Goal: Task Accomplishment & Management: Use online tool/utility

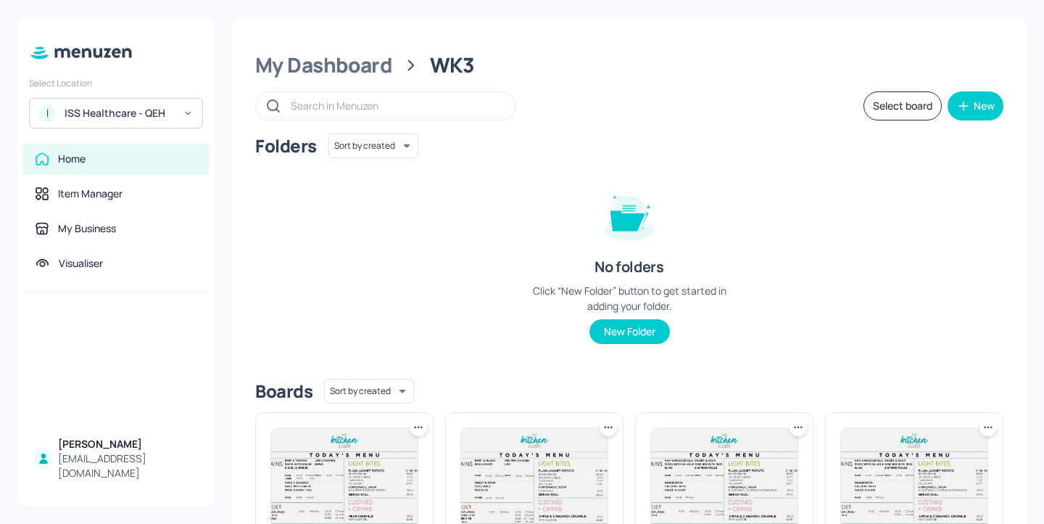
click at [132, 119] on div "ISS Healthcare - QEH" at bounding box center [120, 113] width 110 height 15
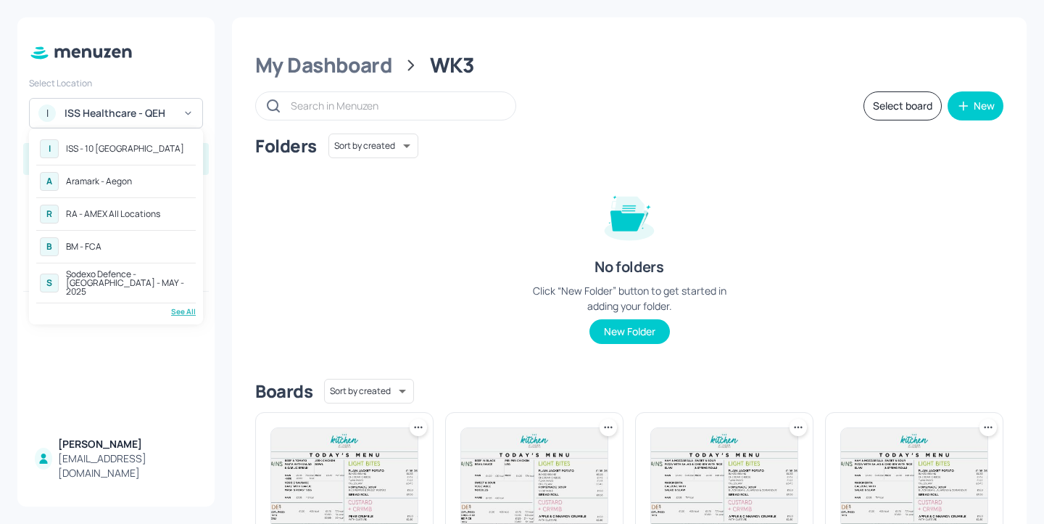
click at [186, 306] on div "See All" at bounding box center [116, 311] width 160 height 11
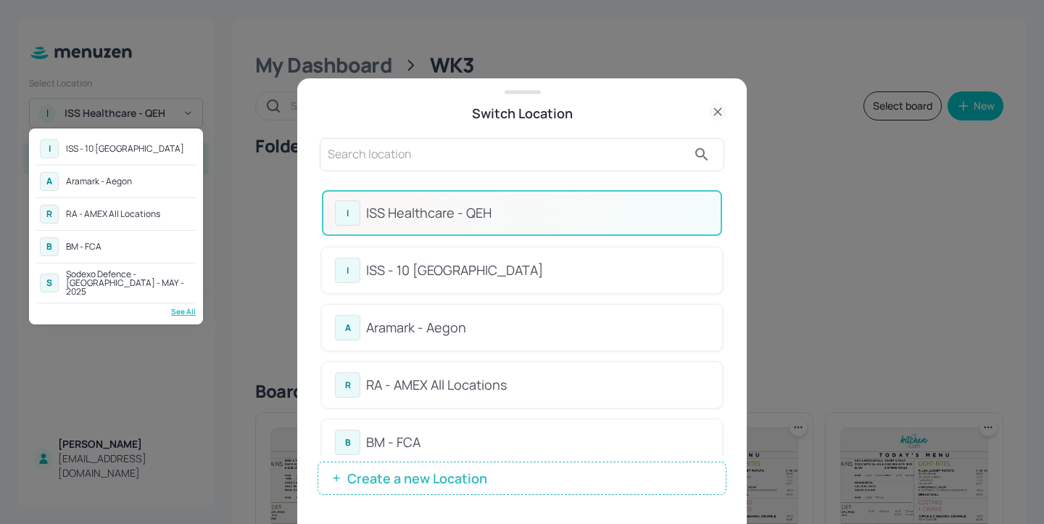
click at [447, 170] on div at bounding box center [522, 262] width 1044 height 524
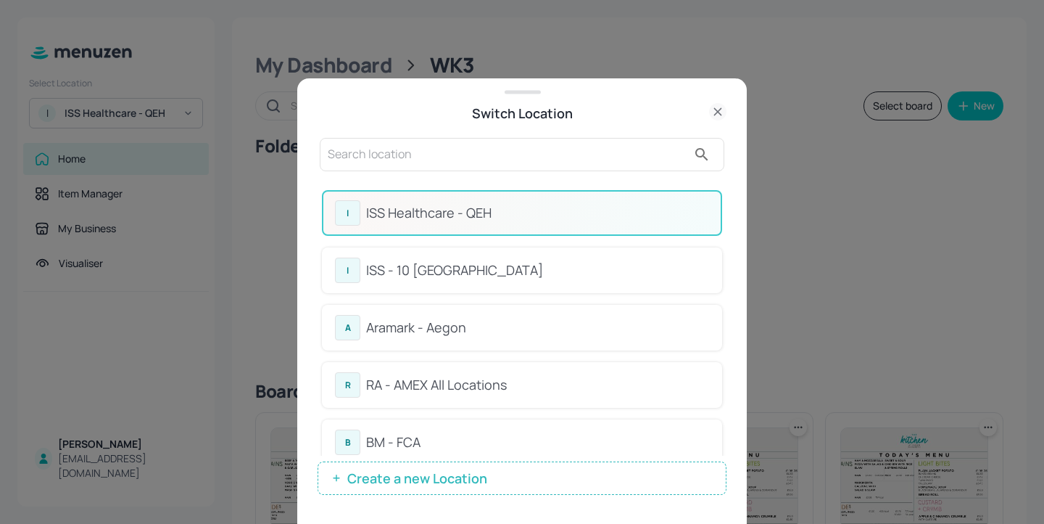
click at [447, 162] on input "text" at bounding box center [508, 154] width 360 height 23
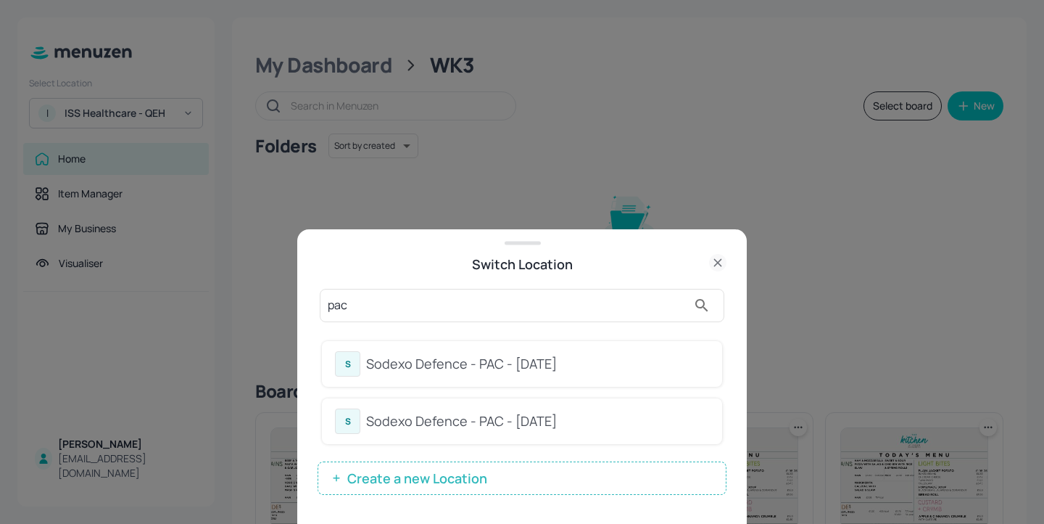
type input "pac"
click at [604, 371] on div "Sodexo Defence - PAC - MAY 2025" at bounding box center [537, 364] width 343 height 20
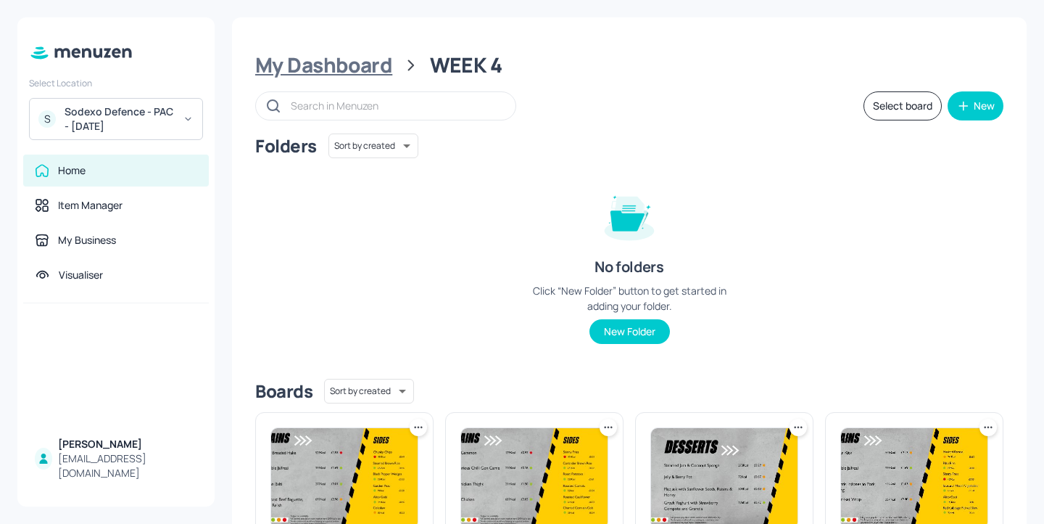
click at [358, 78] on div "My Dashboard" at bounding box center [323, 65] width 137 height 26
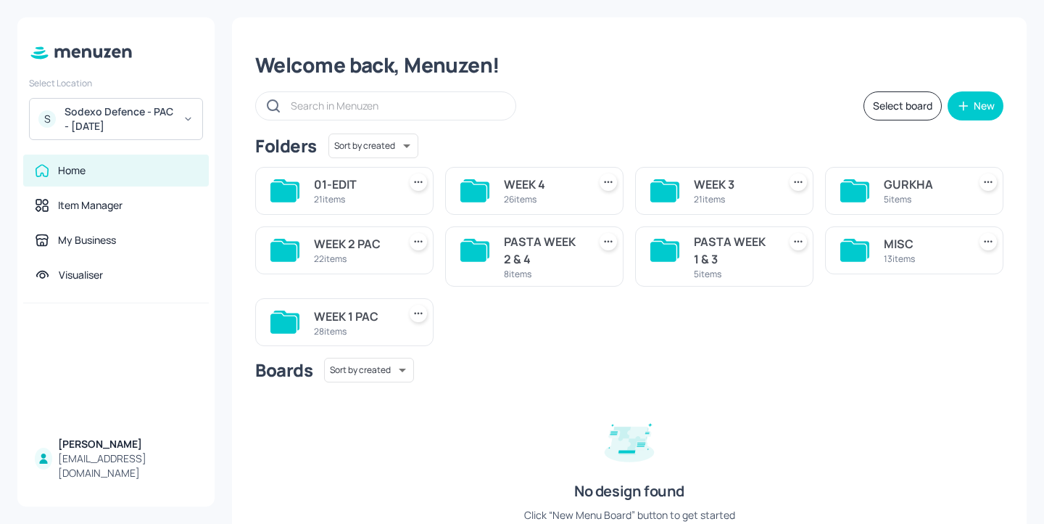
click at [374, 252] on div "22 items" at bounding box center [353, 258] width 78 height 12
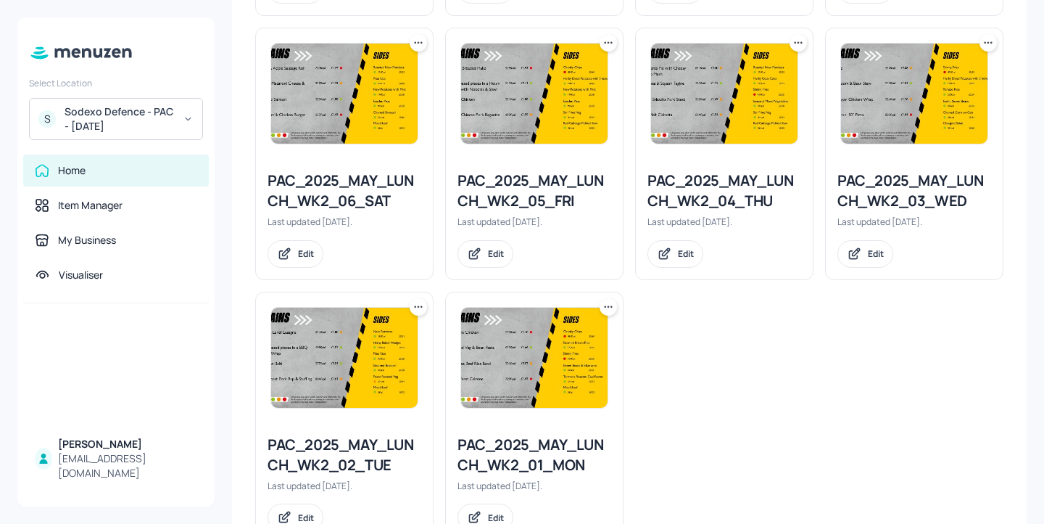
scroll to position [1486, 0]
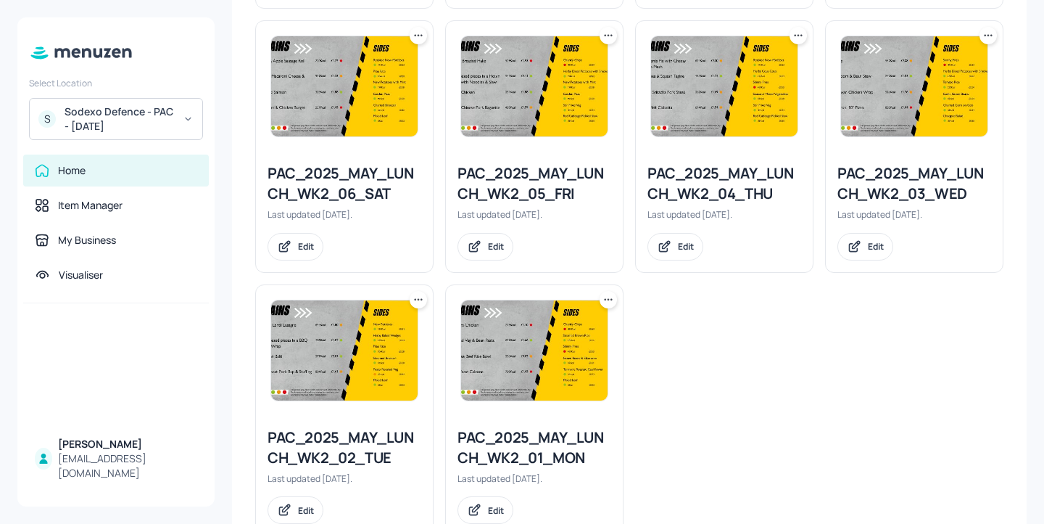
click at [421, 297] on icon at bounding box center [418, 299] width 15 height 15
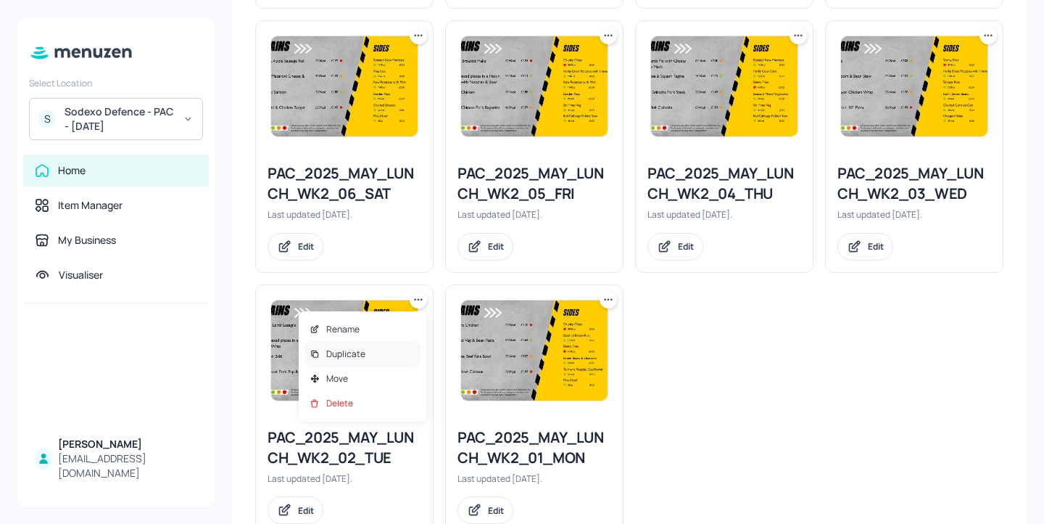
click at [376, 358] on div "Duplicate" at bounding box center [363, 354] width 116 height 25
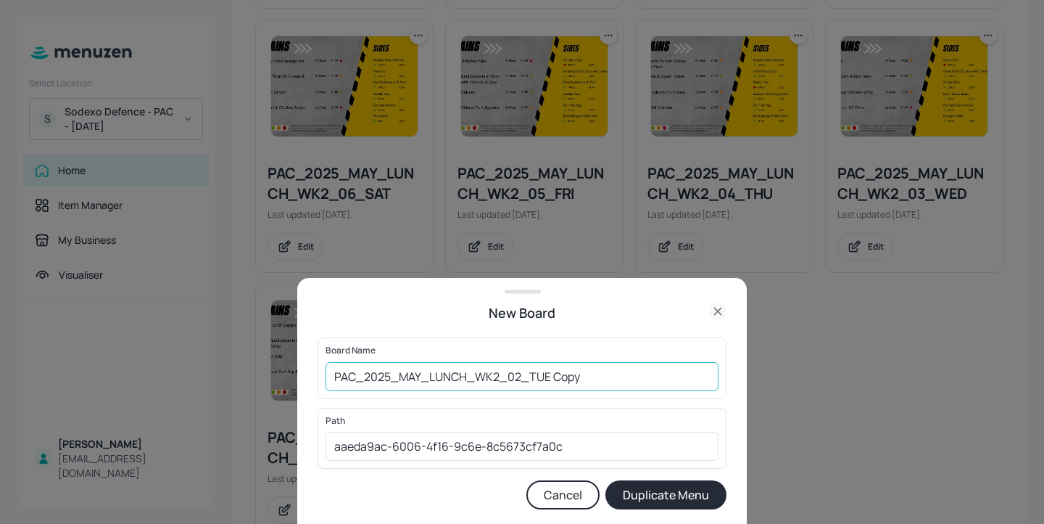
click at [332, 379] on input "PAC_2025_MAY_LUNCH_WK2_02_TUE Copy" at bounding box center [522, 376] width 393 height 29
drag, startPoint x: 614, startPoint y: 381, endPoint x: 579, endPoint y: 370, distance: 36.0
click at [579, 370] on input "01ed-PAC_2025_MAY_LUNCH_WK2_02_TUE Copy" at bounding box center [522, 376] width 393 height 29
type input "01ed-PAC_2025_MAY_LUNCH_WK2_02_TUE-20250819"
click at [639, 495] on button "Duplicate Menu" at bounding box center [666, 494] width 121 height 29
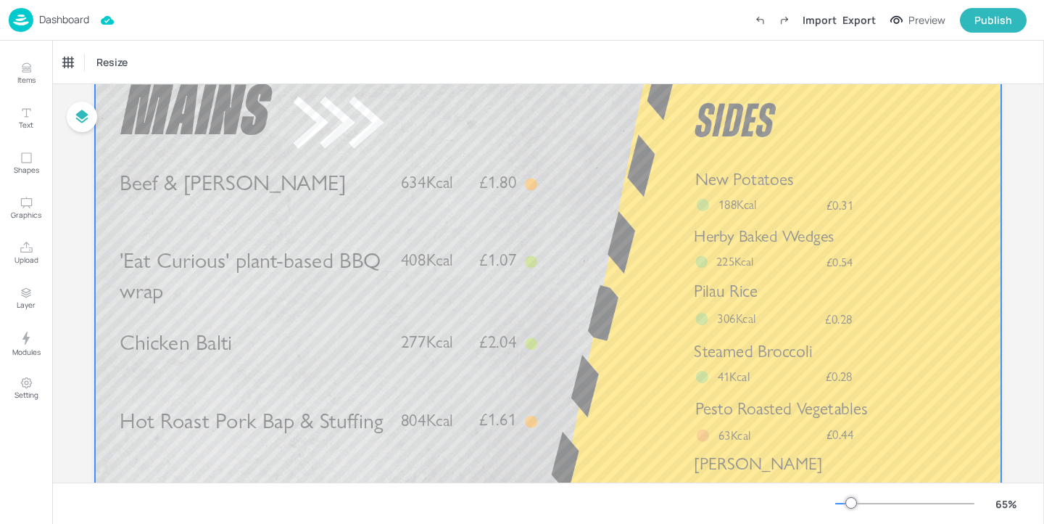
scroll to position [73, 0]
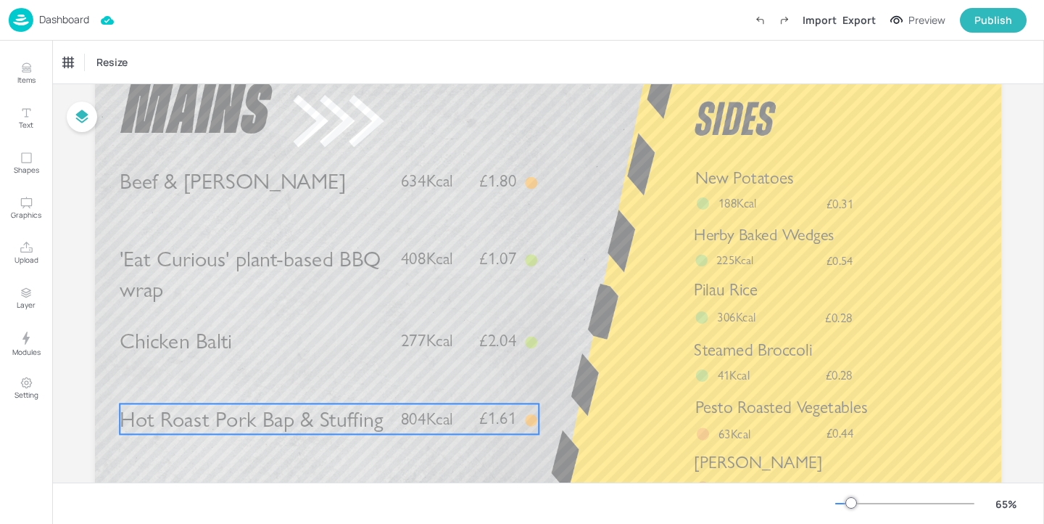
click at [357, 410] on span "Hot Roast Pork Bap & Stuffing" at bounding box center [251, 418] width 263 height 26
click at [96, 59] on div "Hot Roast Pork Bap & Stuffing" at bounding box center [123, 62] width 120 height 13
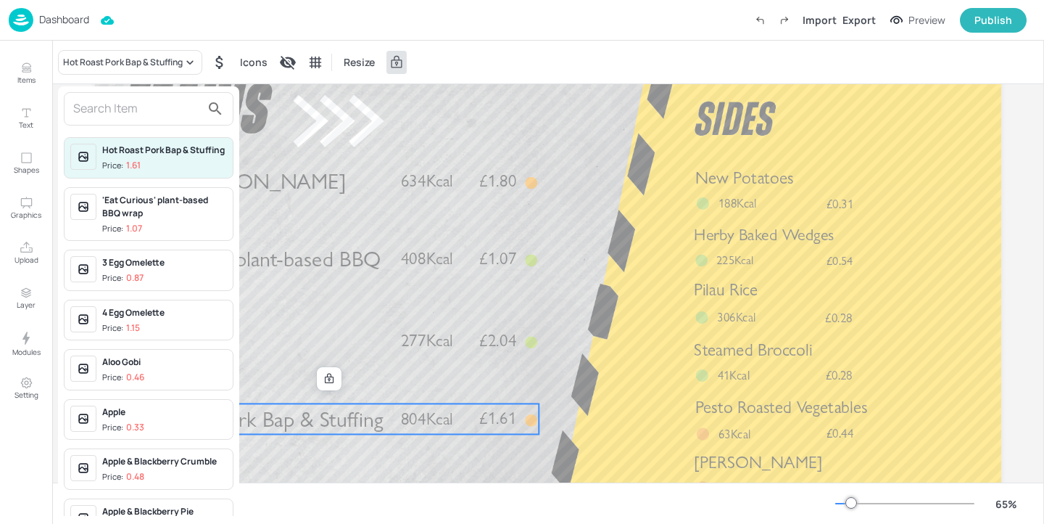
click at [90, 105] on input "text" at bounding box center [137, 108] width 128 height 23
type input "a"
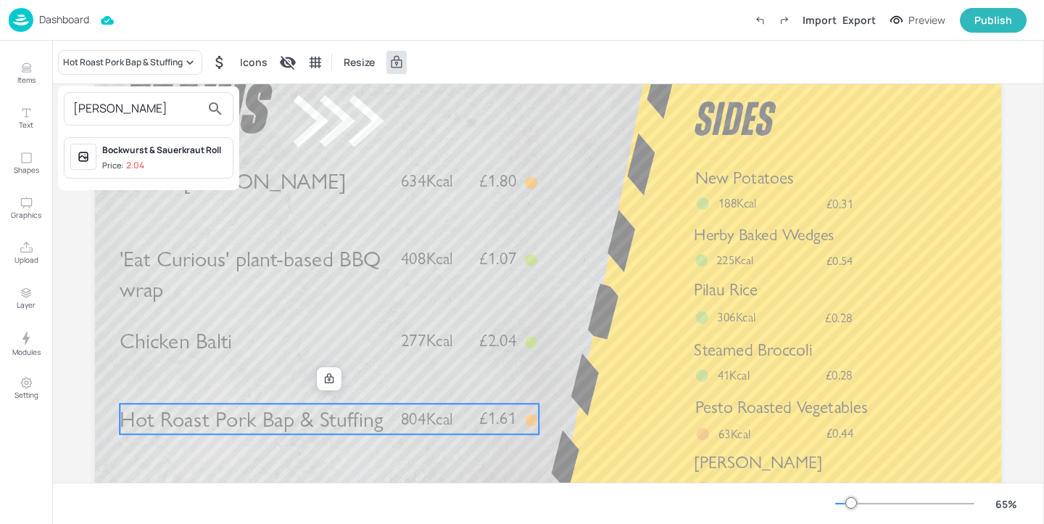
type input "sauer"
click at [151, 160] on span "Price: 2.04" at bounding box center [164, 166] width 125 height 12
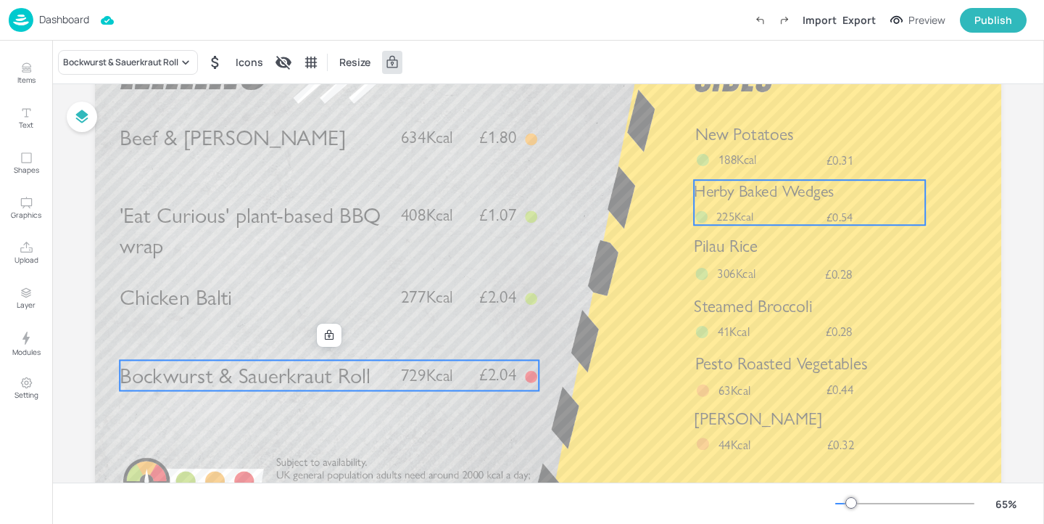
scroll to position [130, 0]
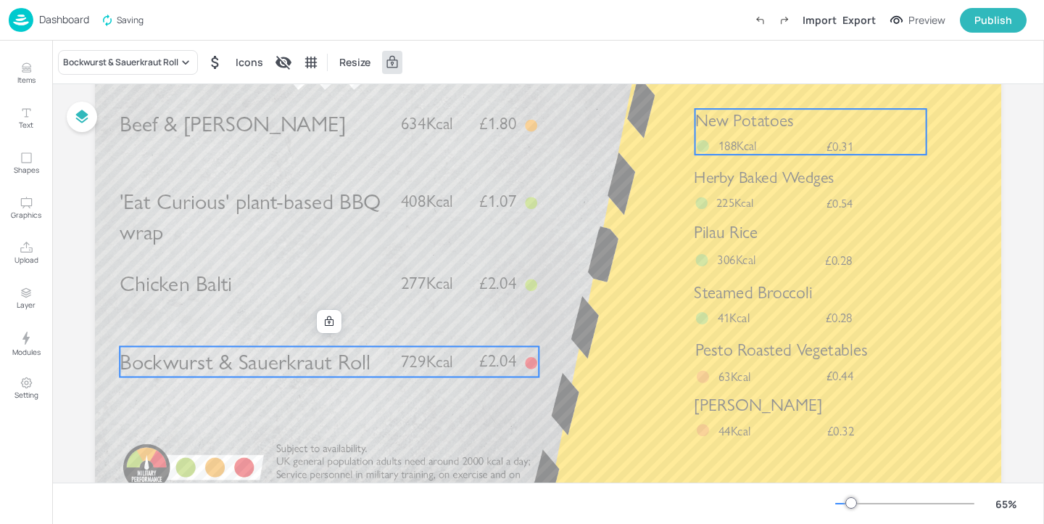
click at [817, 124] on p "New Potatoes" at bounding box center [810, 121] width 231 height 24
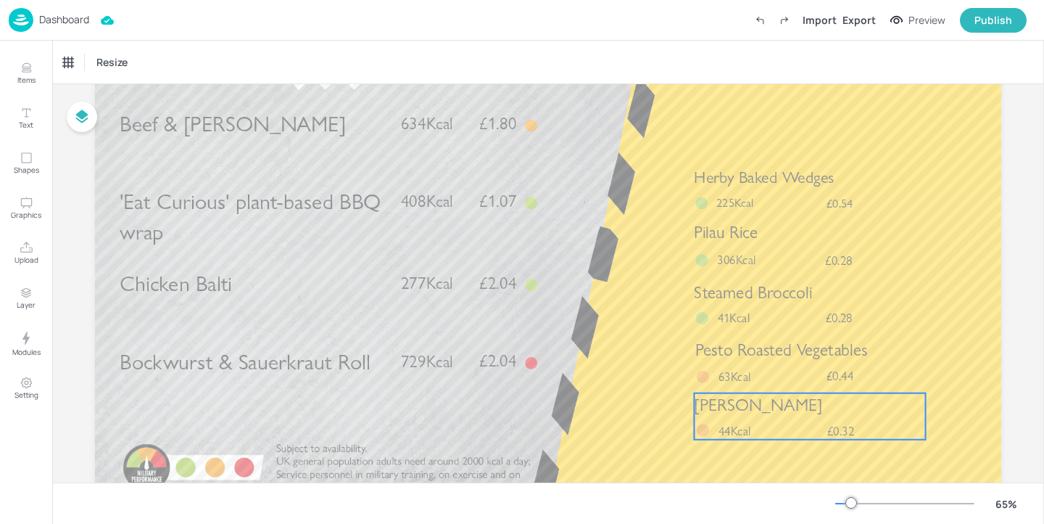
click at [738, 413] on span "Cajun Slaw" at bounding box center [758, 405] width 128 height 20
click at [809, 371] on icon at bounding box center [810, 369] width 12 height 12
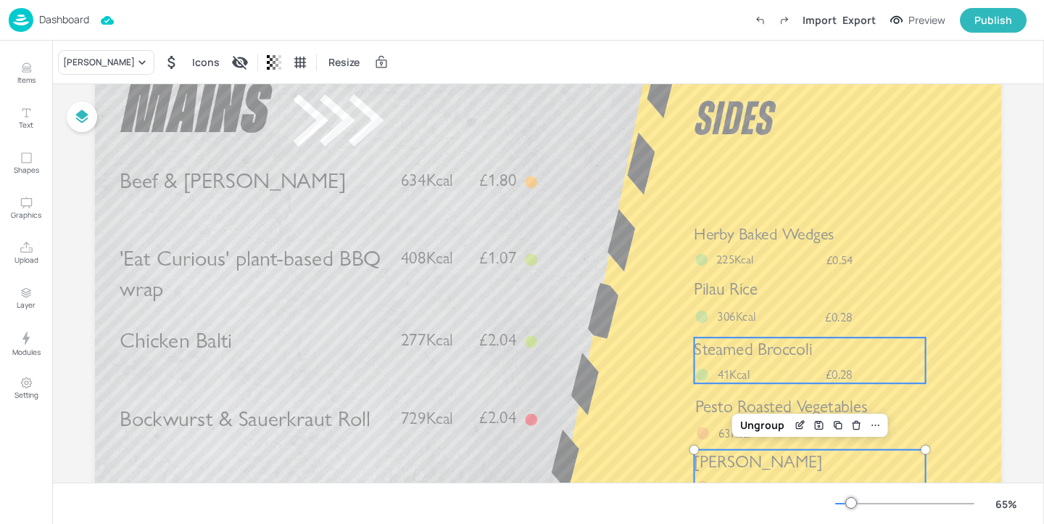
scroll to position [84, 0]
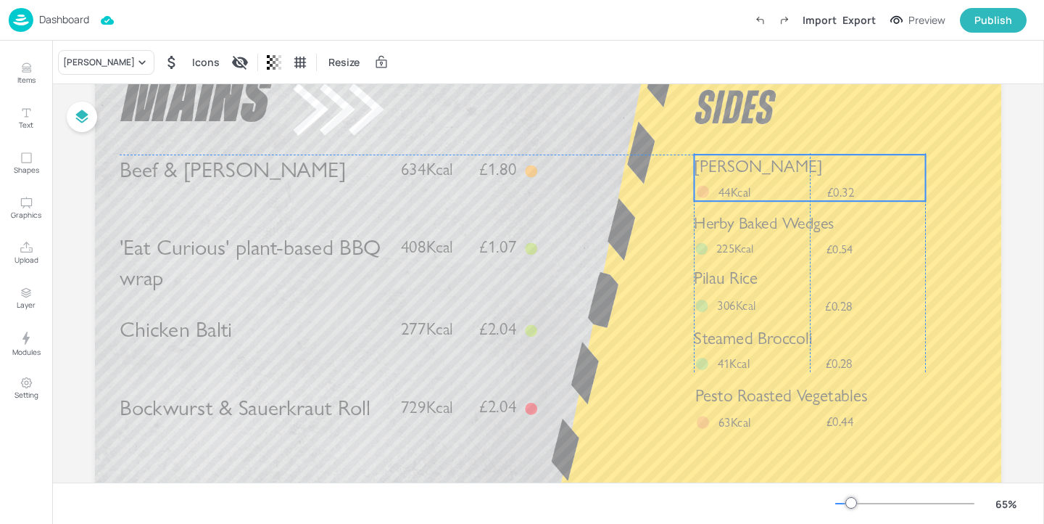
drag, startPoint x: 790, startPoint y: 444, endPoint x: 788, endPoint y: 159, distance: 285.0
click at [788, 159] on p "Cajun Slaw" at bounding box center [809, 166] width 231 height 24
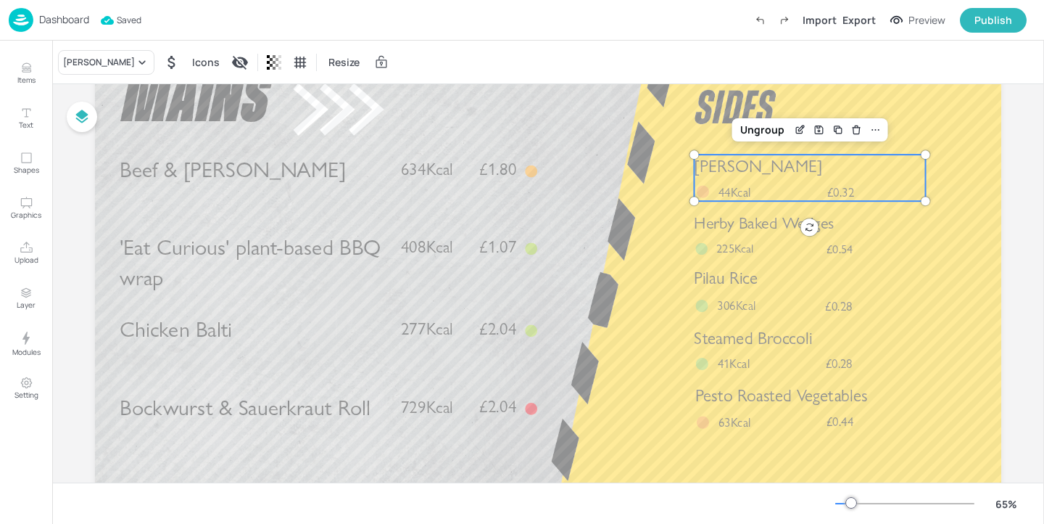
scroll to position [0, 0]
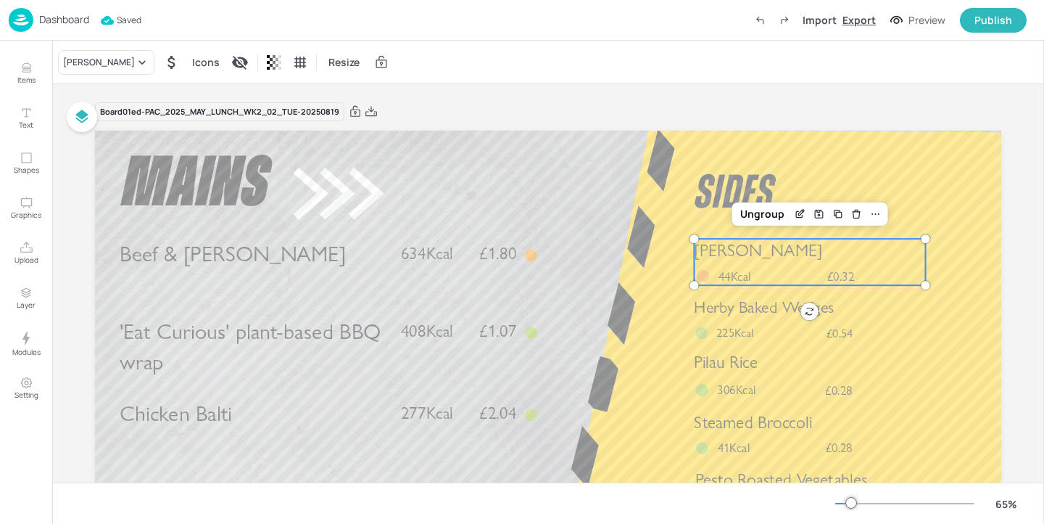
click at [864, 20] on div "Export" at bounding box center [859, 19] width 33 height 15
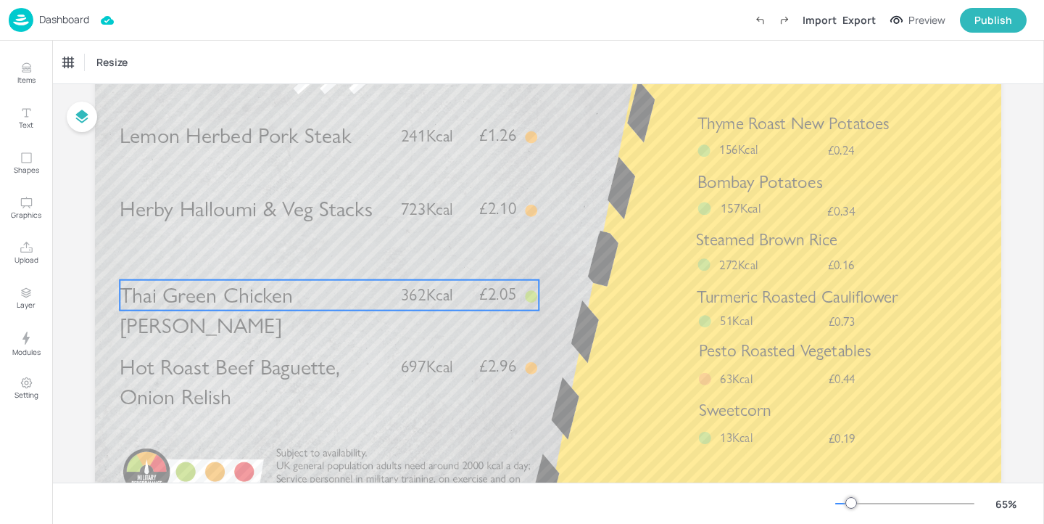
scroll to position [121, 0]
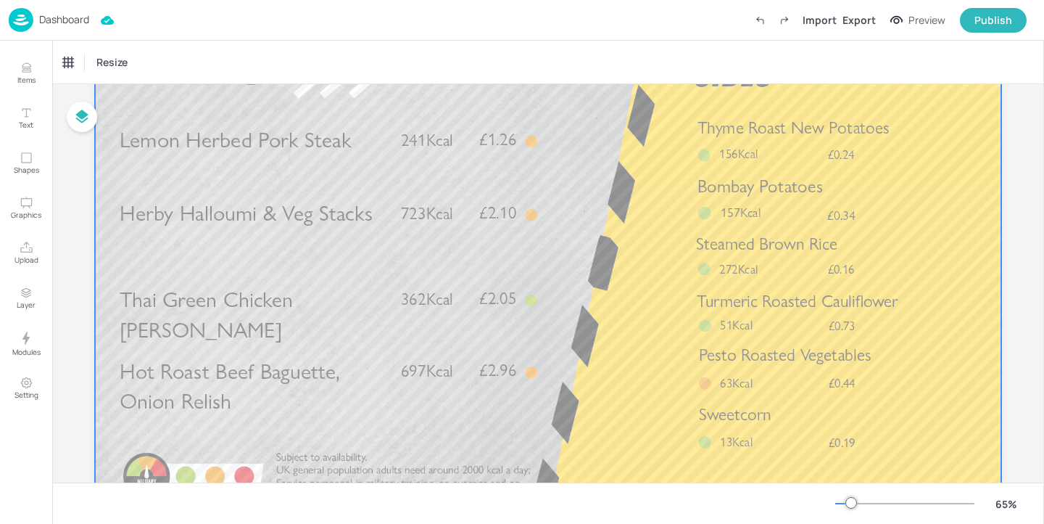
click at [370, 156] on div at bounding box center [548, 264] width 907 height 510
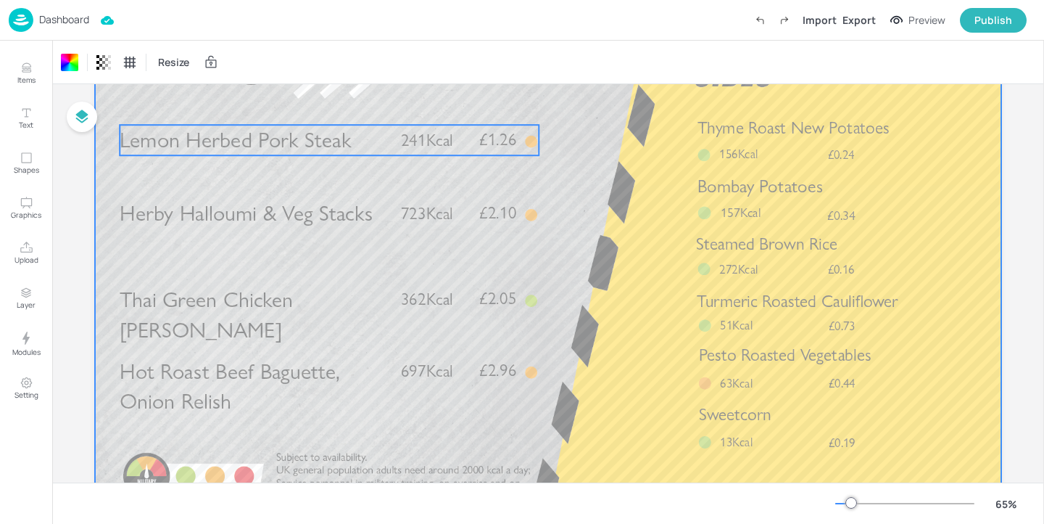
click at [345, 145] on span "Lemon Herbed Pork Steak" at bounding box center [235, 140] width 231 height 26
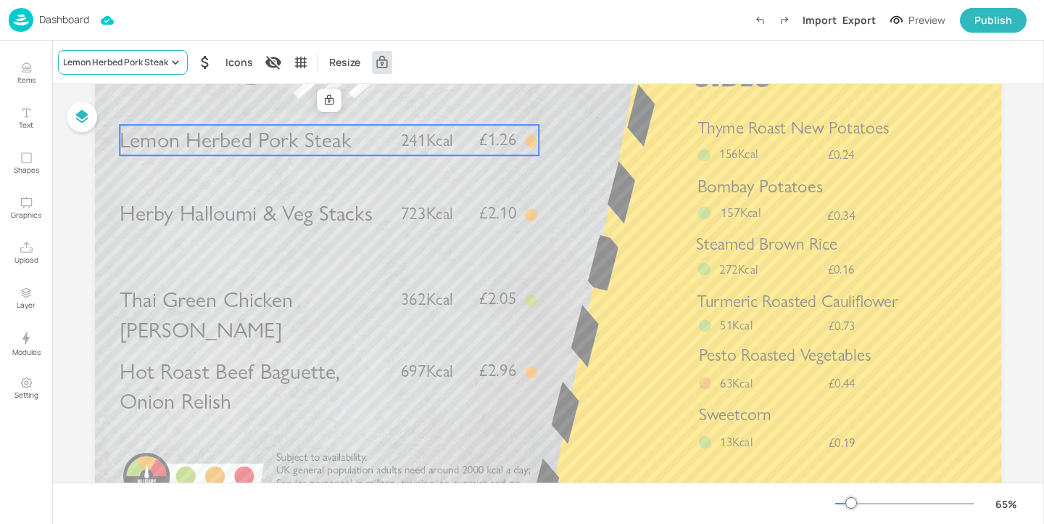
click at [133, 53] on div "Lemon Herbed Pork Steak" at bounding box center [123, 62] width 130 height 25
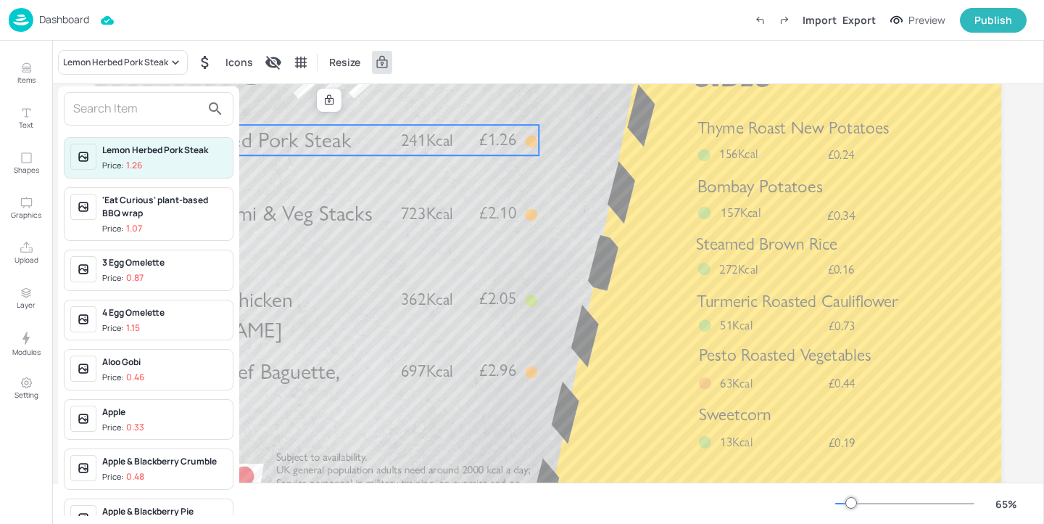
click at [117, 111] on input "text" at bounding box center [137, 108] width 128 height 23
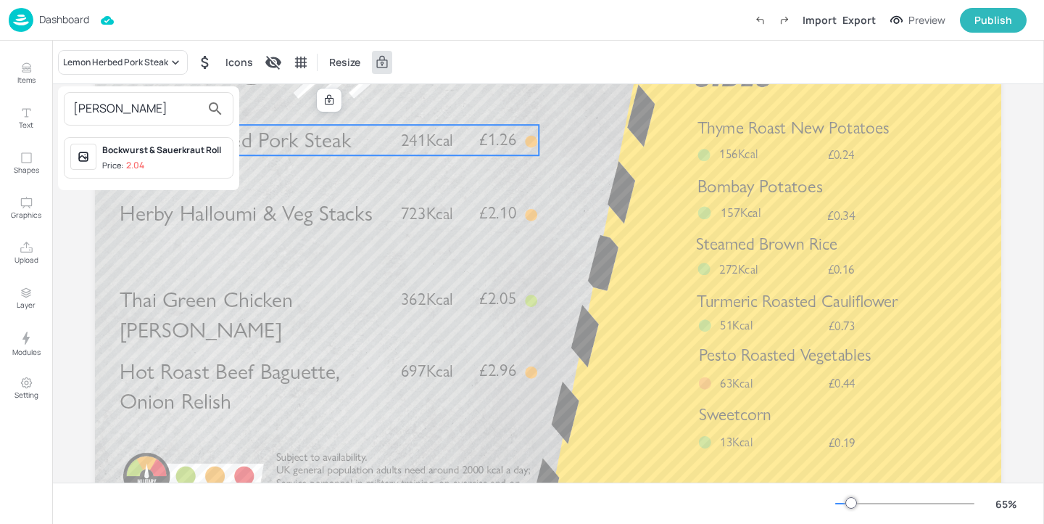
type input "[PERSON_NAME]"
click at [178, 154] on div "Bockwurst & Sauerkraut Roll" at bounding box center [164, 150] width 125 height 13
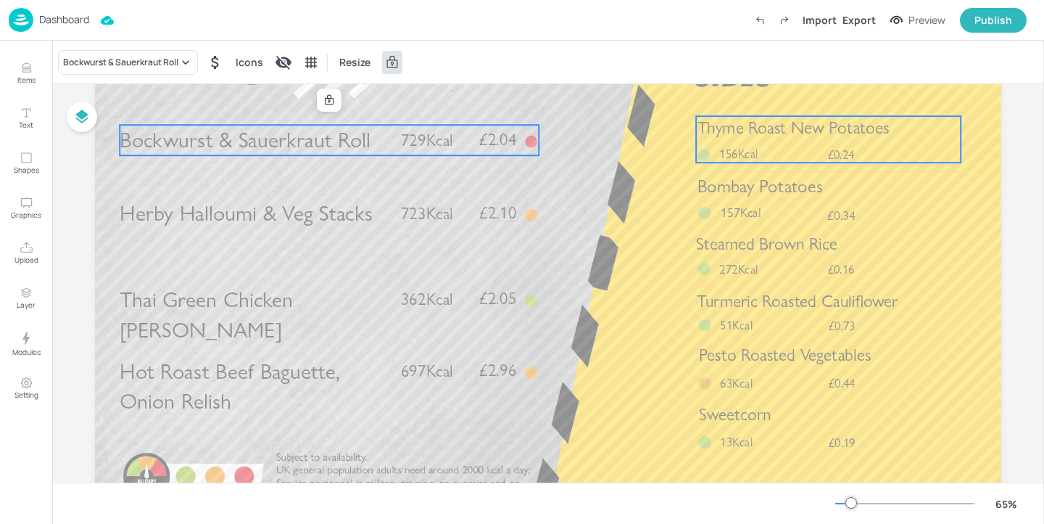
click at [774, 138] on span "Thyme Roast New Potatoes" at bounding box center [793, 127] width 191 height 20
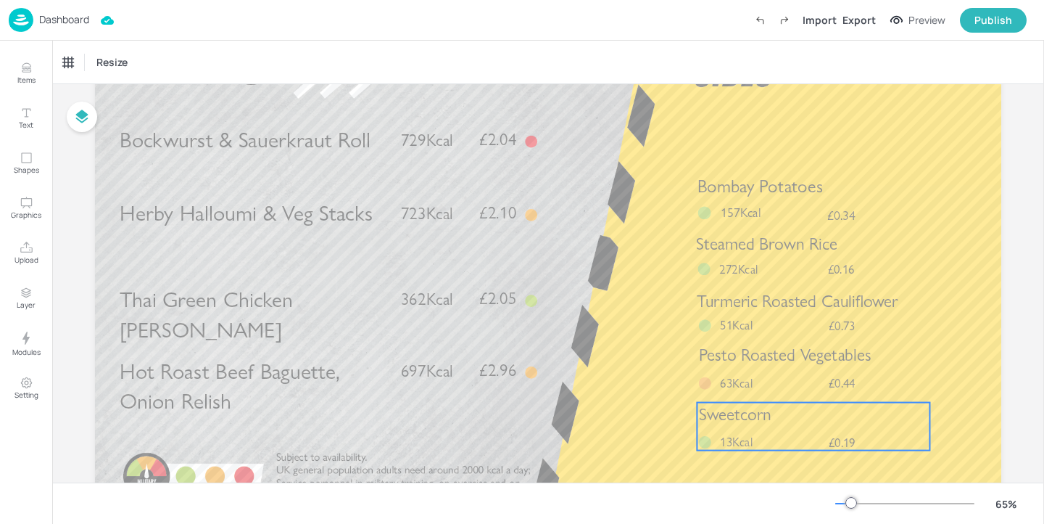
click at [750, 421] on span "Sweetcorn" at bounding box center [735, 414] width 73 height 20
click at [817, 381] on div at bounding box center [813, 377] width 19 height 19
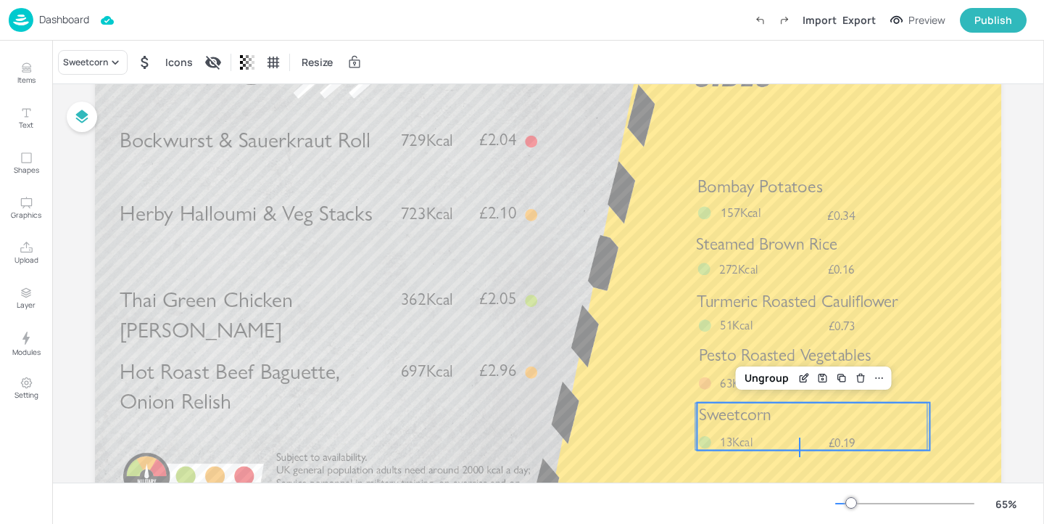
drag, startPoint x: 801, startPoint y: 457, endPoint x: 799, endPoint y: 437, distance: 19.6
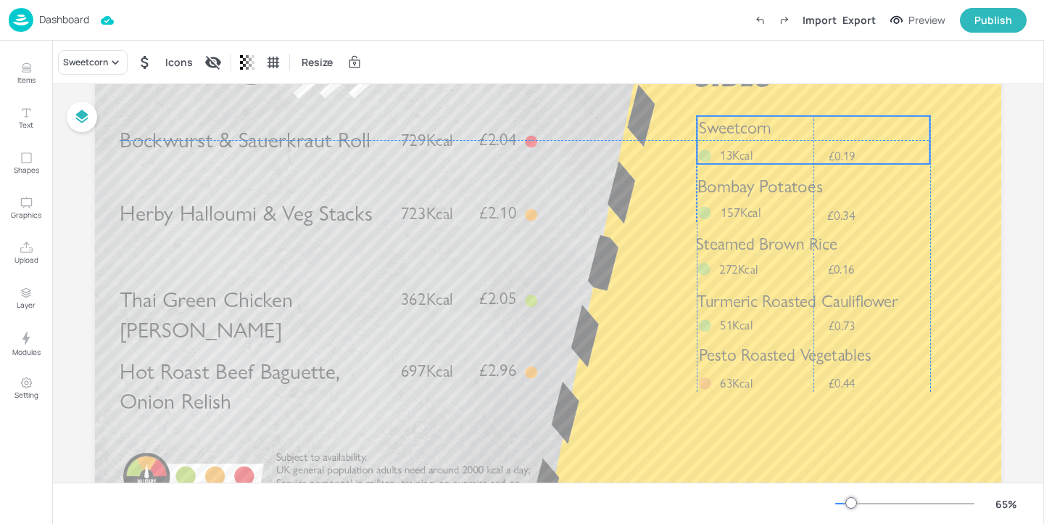
drag, startPoint x: 782, startPoint y: 314, endPoint x: 780, endPoint y: 144, distance: 169.7
click at [780, 144] on div "Sweetcorn £0.19 13Kcal" at bounding box center [813, 140] width 233 height 48
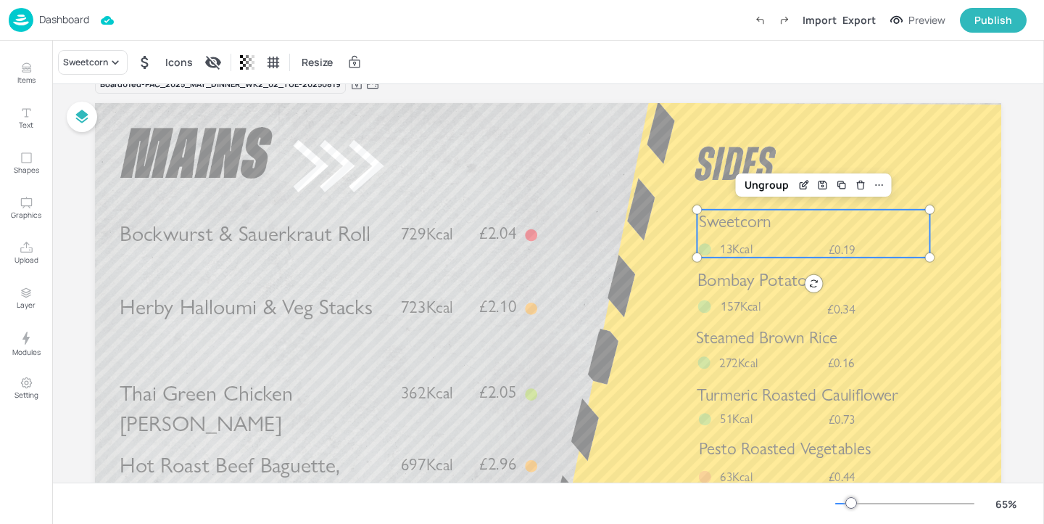
scroll to position [23, 0]
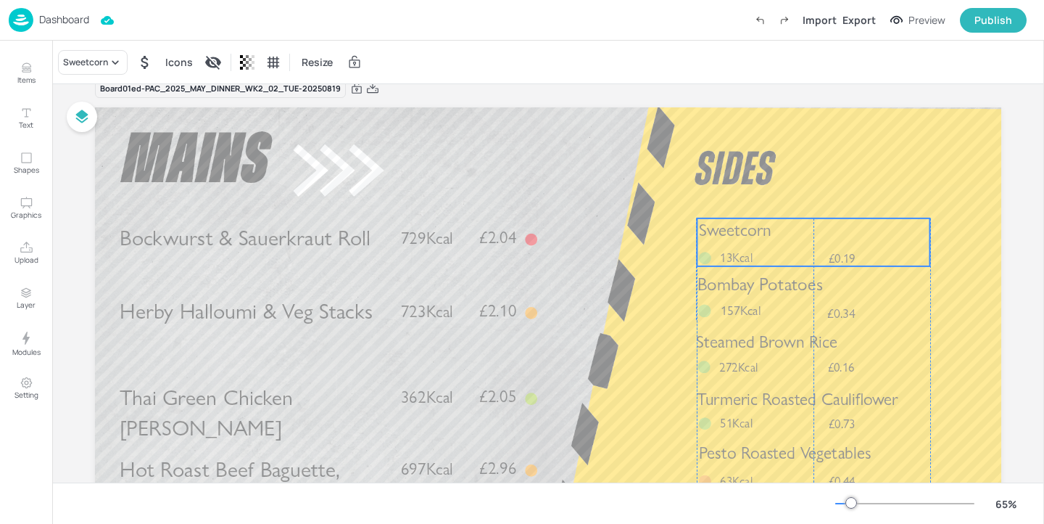
click at [756, 234] on span "Sweetcorn" at bounding box center [735, 230] width 73 height 20
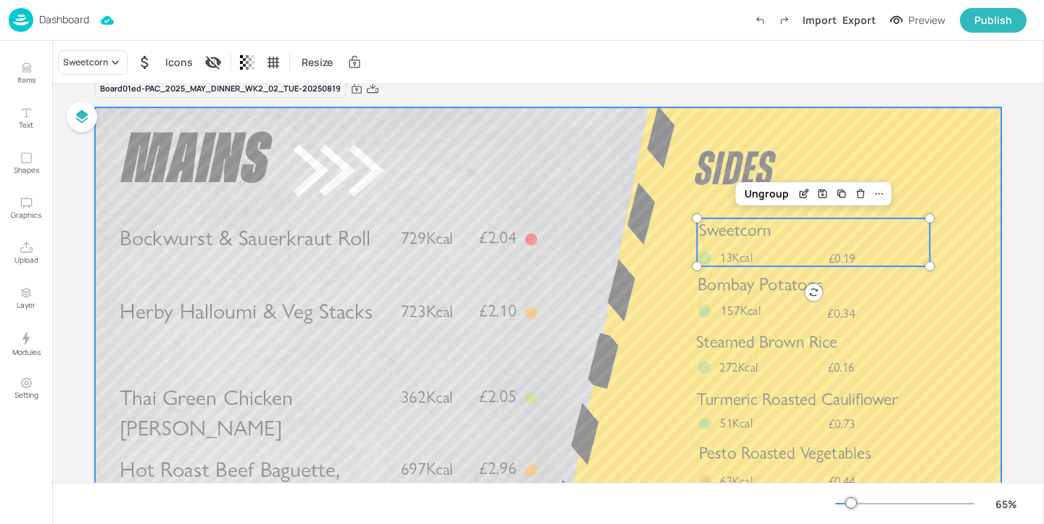
scroll to position [0, 0]
